Goal: Task Accomplishment & Management: Use online tool/utility

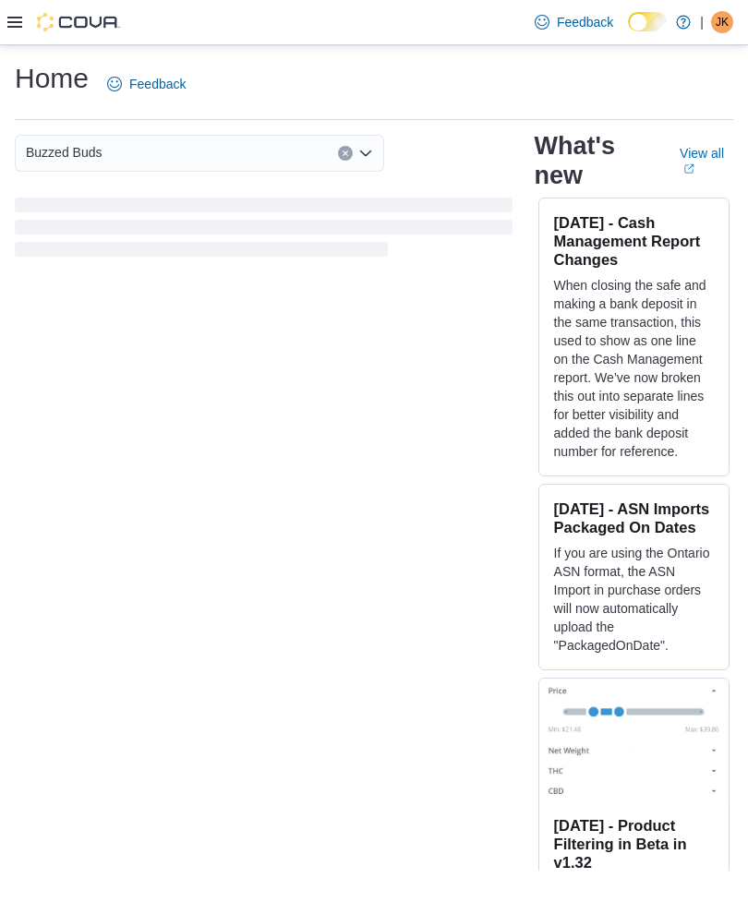
click at [13, 25] on icon at bounding box center [14, 22] width 15 height 15
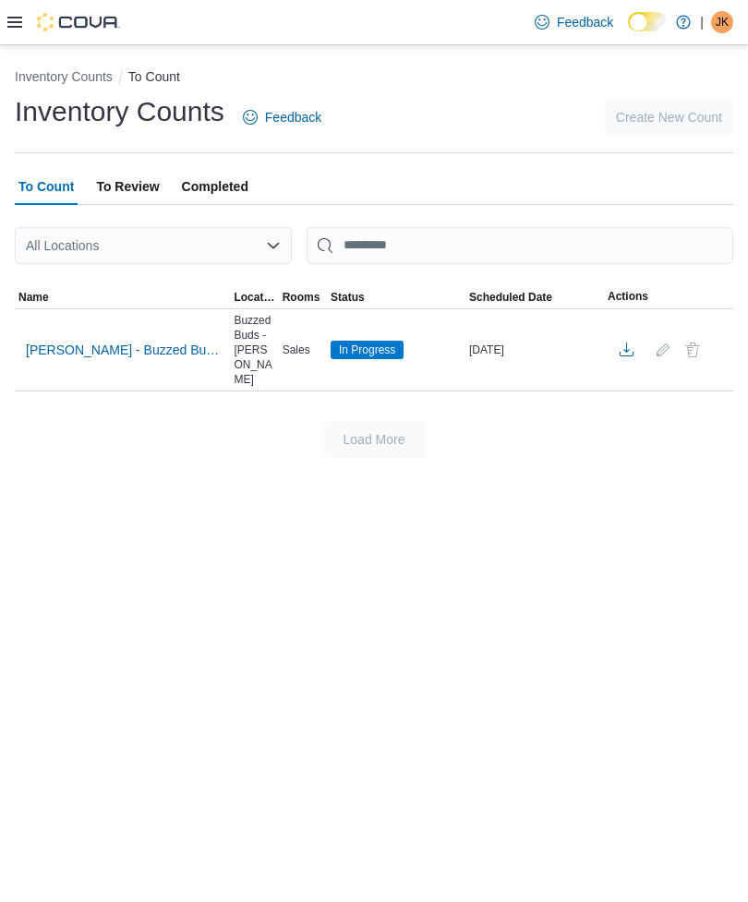
click at [76, 348] on span "[PERSON_NAME] - Buzzed Buds - Pre-Rolls" at bounding box center [122, 350] width 193 height 18
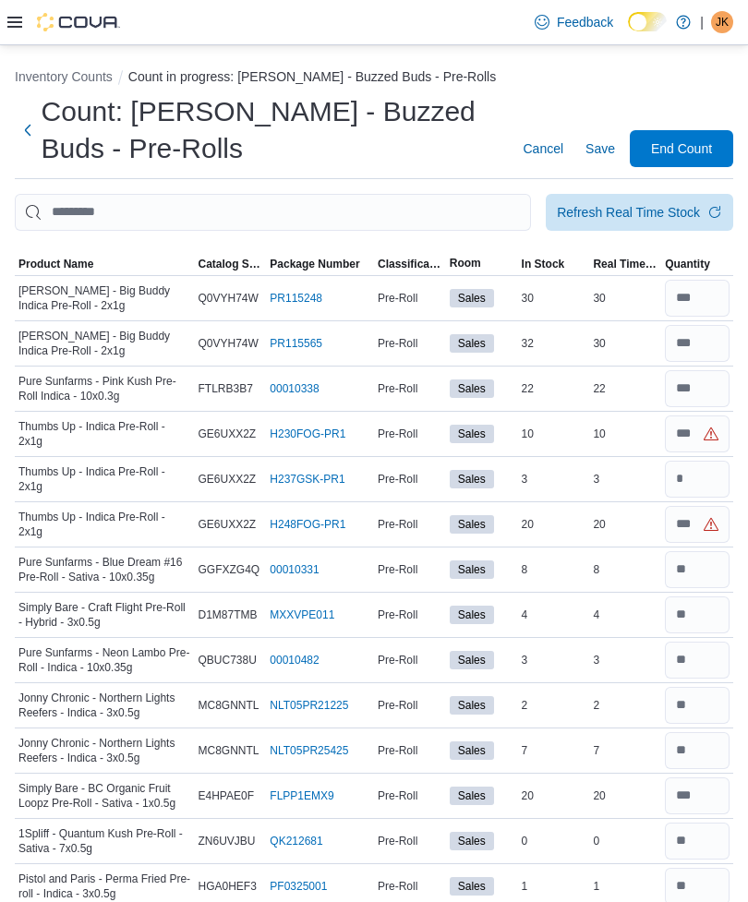
click at [29, 149] on button "Next" at bounding box center [28, 130] width 27 height 37
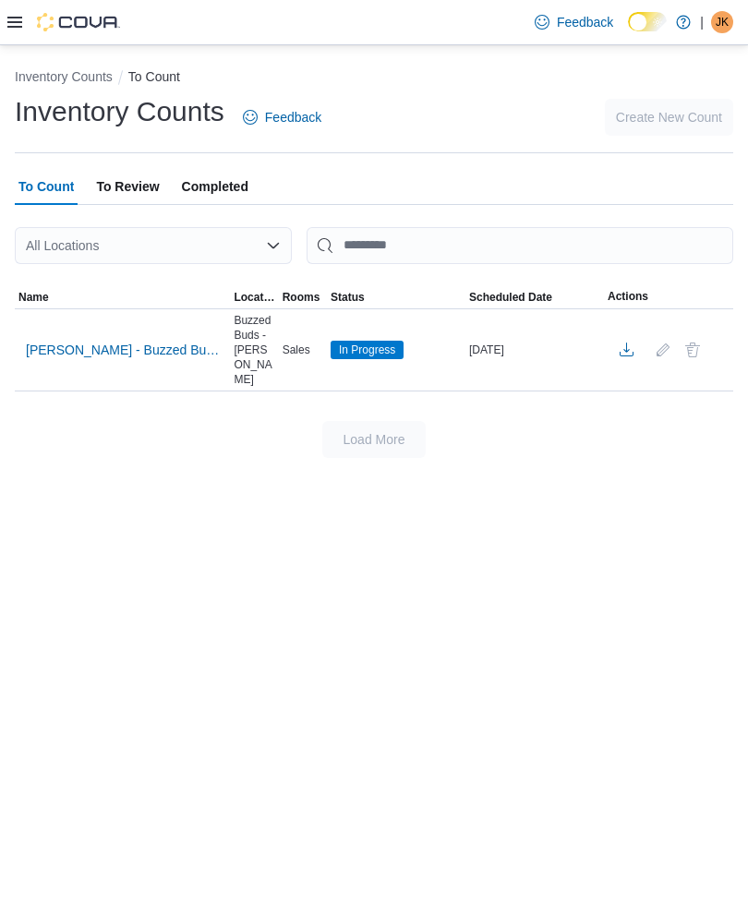
click at [202, 348] on span "[PERSON_NAME] - Buzzed Buds - Pre-Rolls" at bounding box center [122, 350] width 193 height 18
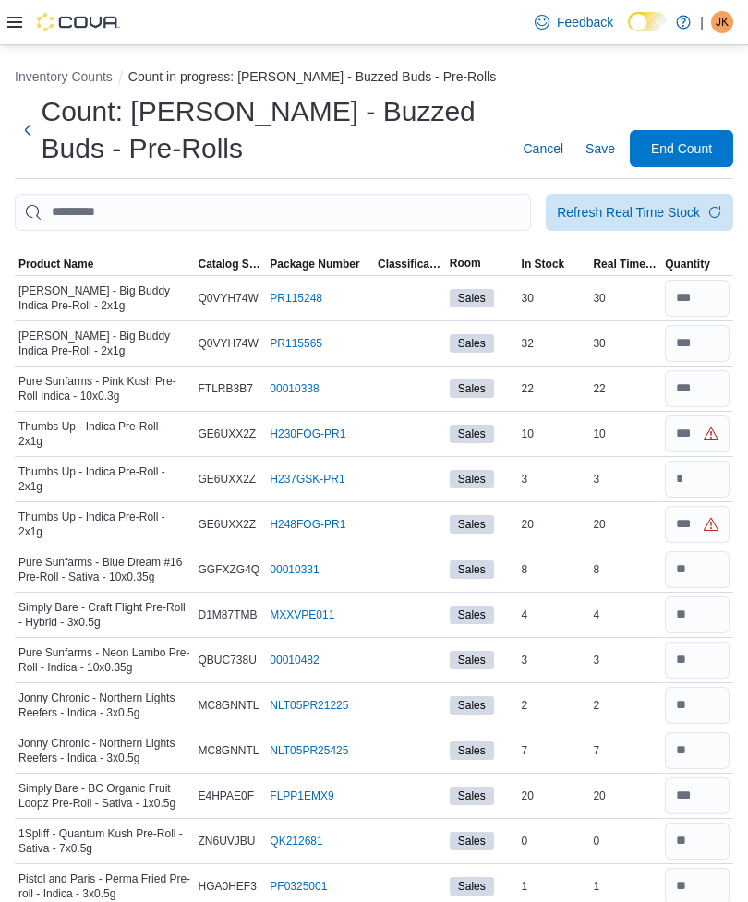
click at [78, 477] on span "Thumbs Up - Indica Pre-Roll - 2x1g" at bounding box center [104, 479] width 173 height 30
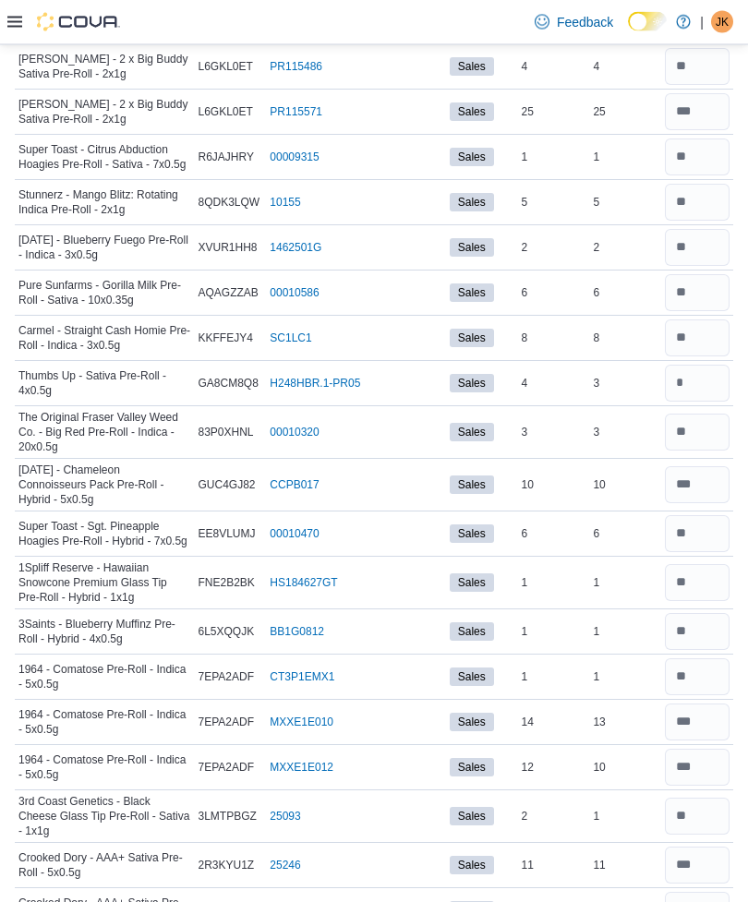
scroll to position [3158, 0]
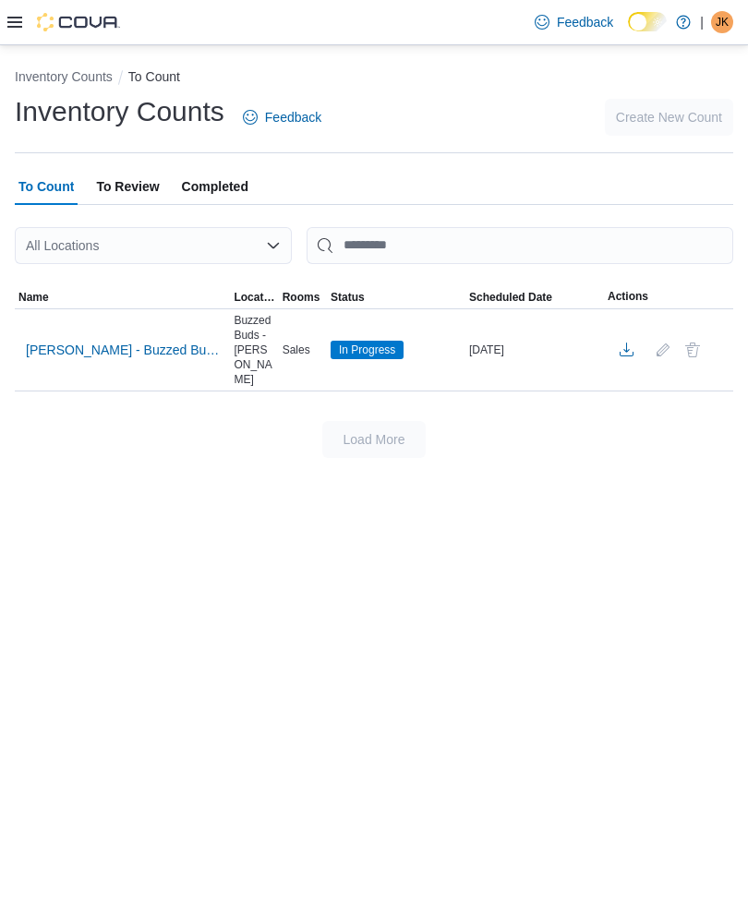
click at [116, 357] on span "[PERSON_NAME] - Buzzed Buds - Pre-Rolls" at bounding box center [122, 350] width 193 height 28
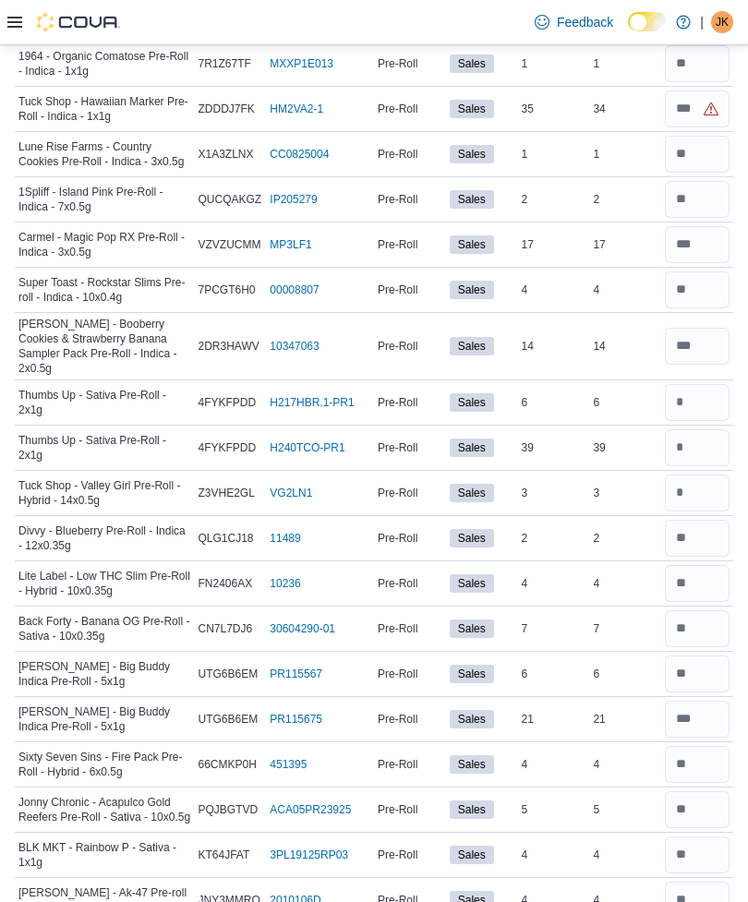
scroll to position [2222, 0]
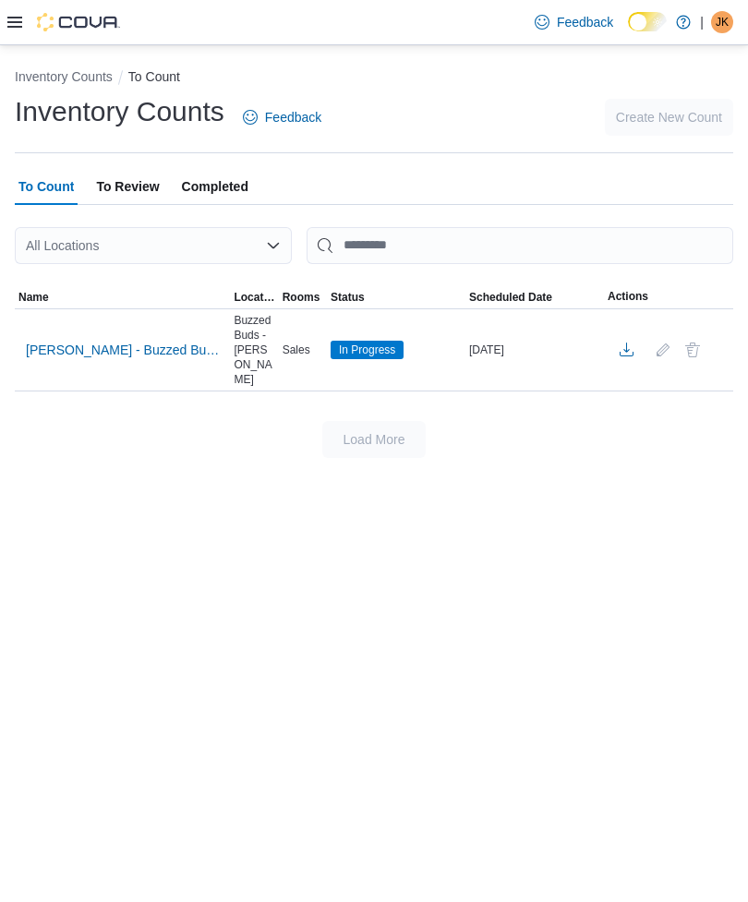
click at [140, 336] on span "[PERSON_NAME] - Buzzed Buds - Pre-Rolls" at bounding box center [122, 350] width 193 height 28
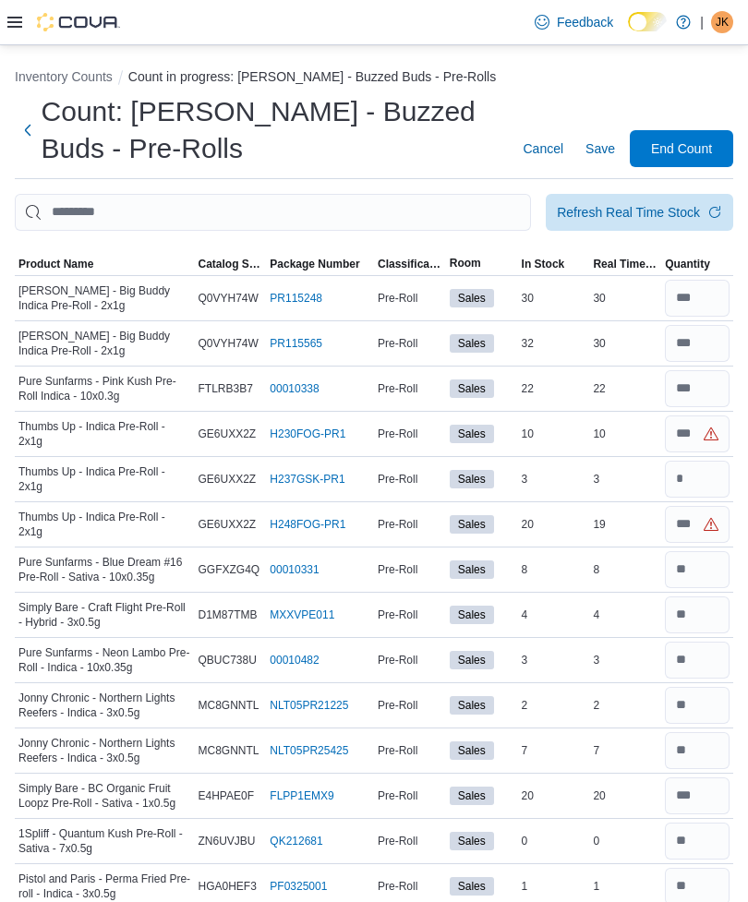
click at [704, 217] on span "Refresh Real Time Stock" at bounding box center [639, 212] width 165 height 37
click at [701, 201] on span "Refresh Real Time Stock" at bounding box center [639, 212] width 165 height 37
click at [604, 147] on span "Save" at bounding box center [600, 148] width 30 height 18
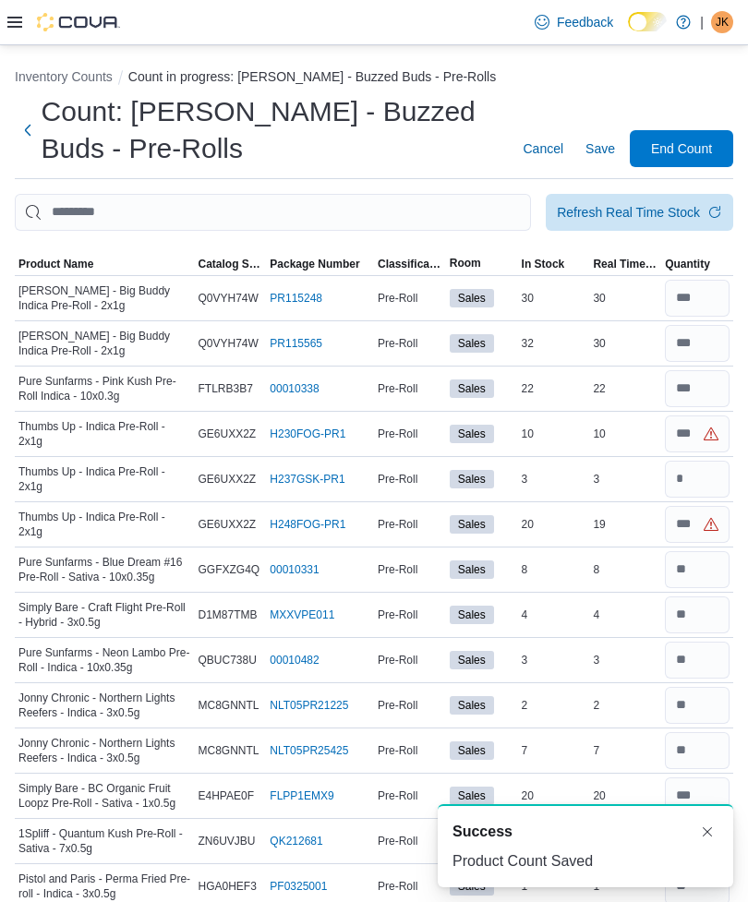
scroll to position [4, 0]
click at [706, 217] on span "Refresh Real Time Stock" at bounding box center [639, 212] width 165 height 37
click at [686, 210] on div "Refresh Real Time Stock" at bounding box center [628, 212] width 143 height 18
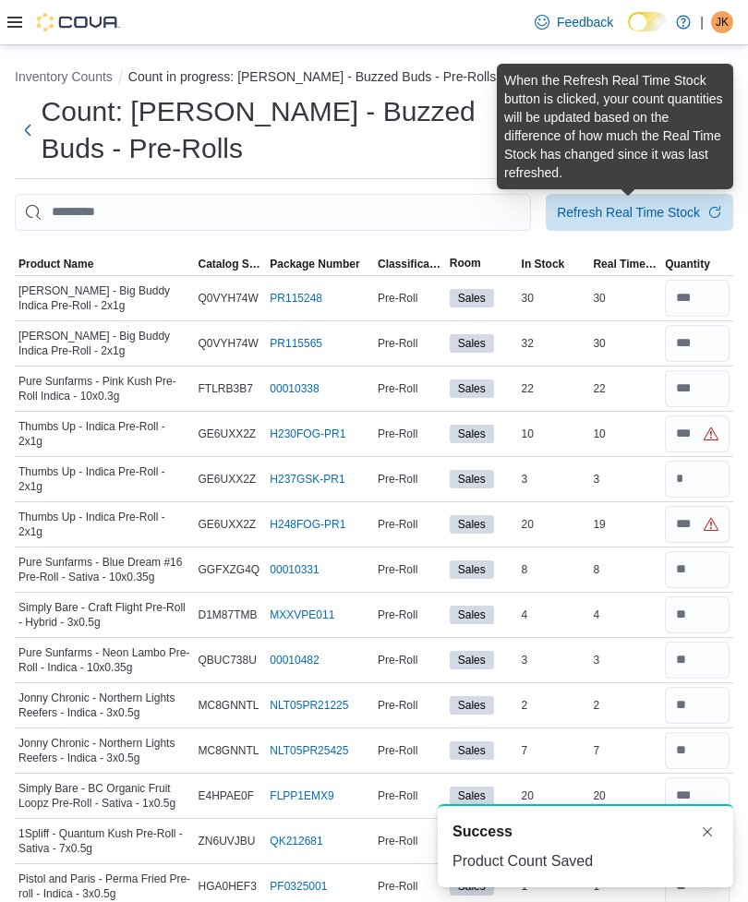
click at [455, 147] on h1 "Count: [PERSON_NAME] - Buzzed Buds - Pre-Rolls" at bounding box center [272, 130] width 460 height 74
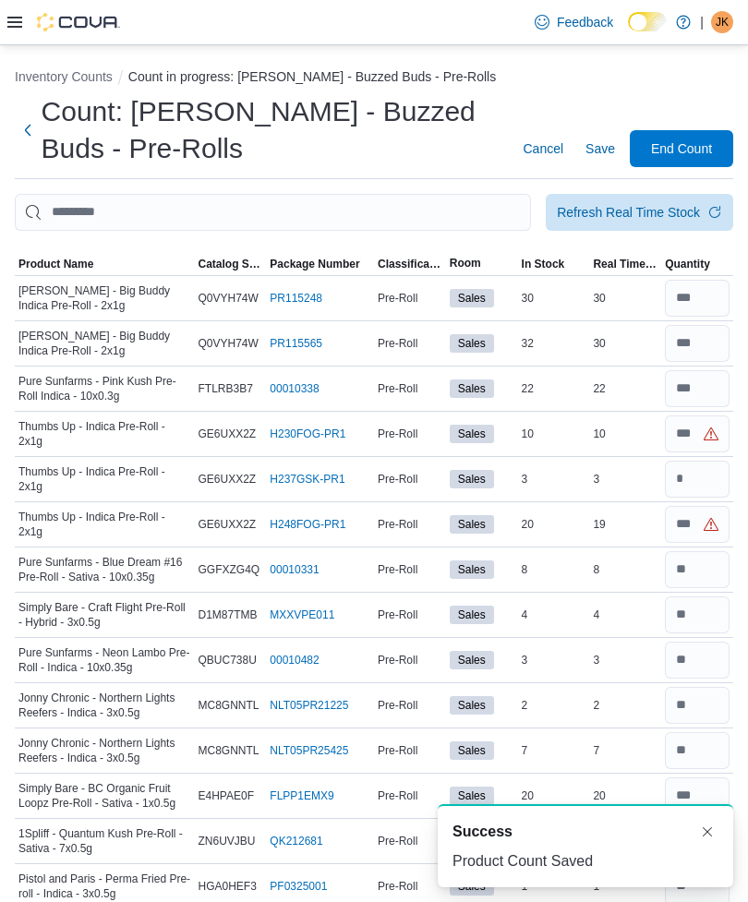
click at [632, 210] on div "Refresh Real Time Stock" at bounding box center [628, 212] width 143 height 18
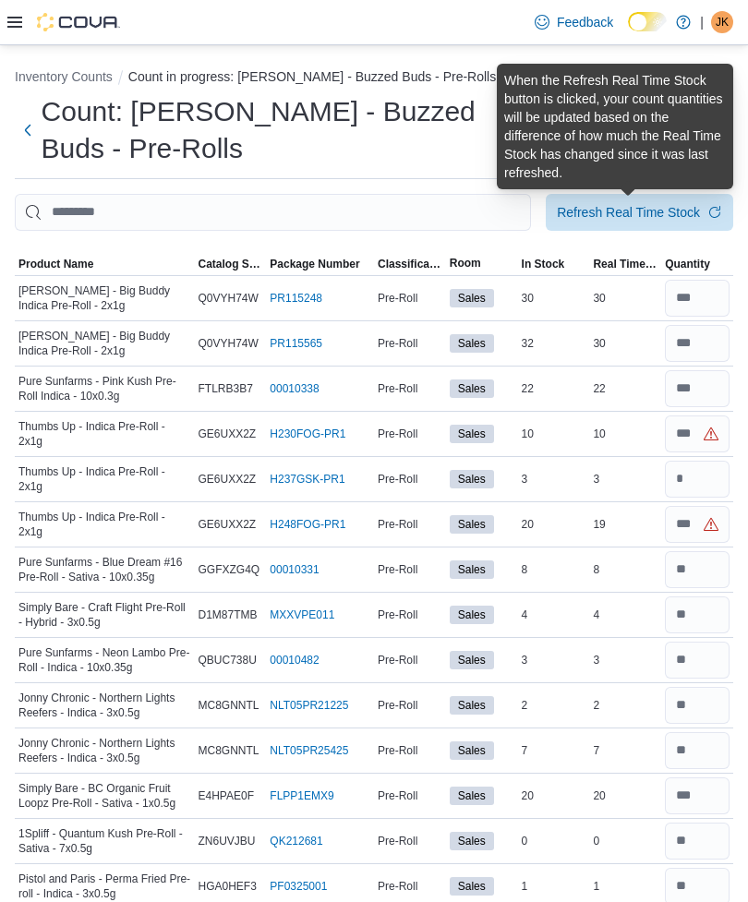
click at [654, 215] on div "Refresh Real Time Stock" at bounding box center [628, 212] width 143 height 18
click at [450, 125] on h1 "Count: [PERSON_NAME] - Buzzed Buds - Pre-Rolls" at bounding box center [272, 130] width 460 height 74
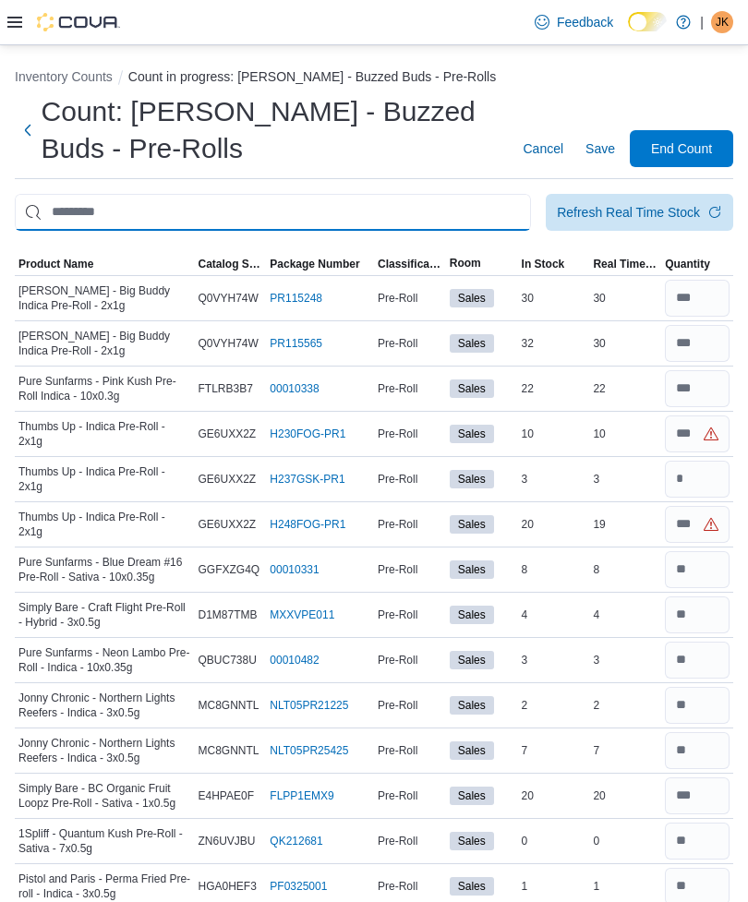
click at [387, 206] on input "This is a search bar. After typing your query, hit enter to filter the results …" at bounding box center [273, 212] width 516 height 37
click at [701, 152] on span "End Count" at bounding box center [681, 148] width 61 height 18
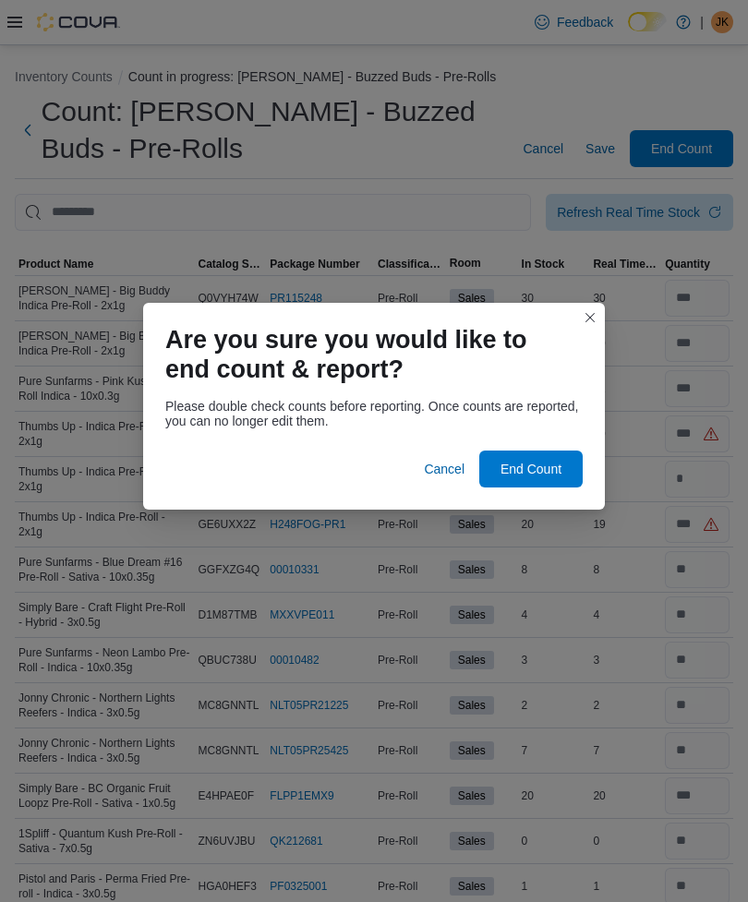
click at [545, 462] on span "End Count" at bounding box center [530, 469] width 61 height 18
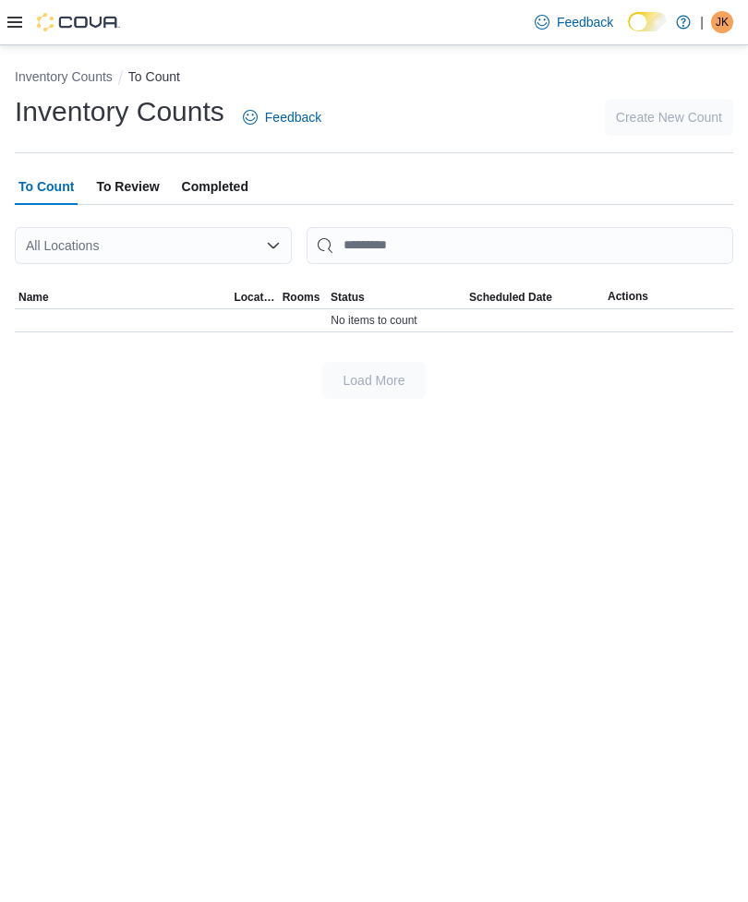
click at [732, 19] on div "JK" at bounding box center [722, 22] width 22 height 22
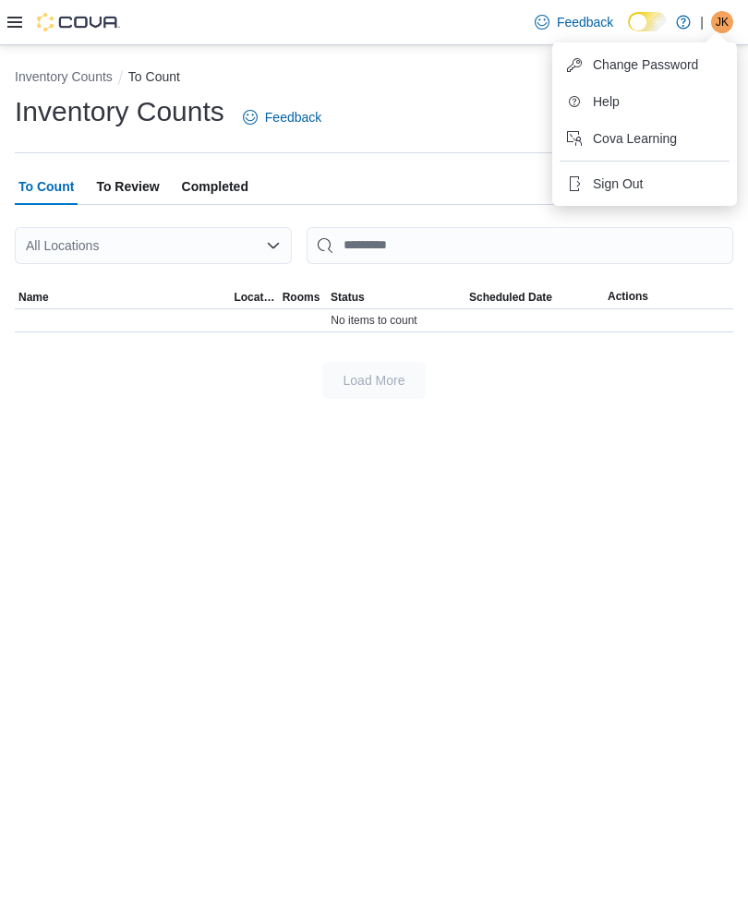
click at [667, 178] on button "Sign Out" at bounding box center [644, 184] width 170 height 30
